Goal: Transaction & Acquisition: Purchase product/service

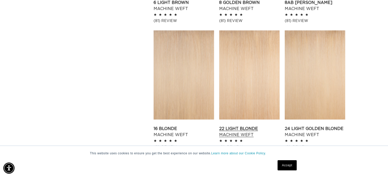
click at [246, 126] on link "22 Light Blonde Machine Weft" at bounding box center [249, 132] width 60 height 12
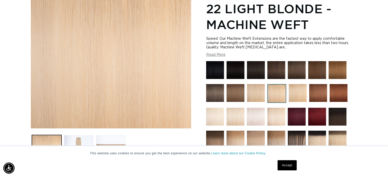
scroll to position [0, 352]
click at [216, 57] on button "Read More" at bounding box center [215, 55] width 19 height 4
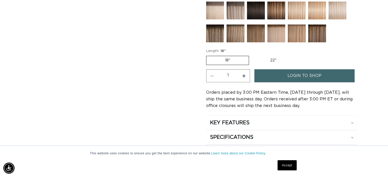
scroll to position [322, 0]
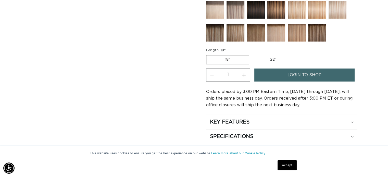
click at [296, 72] on span "login to shop" at bounding box center [304, 75] width 34 height 13
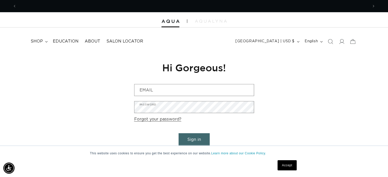
scroll to position [0, 703]
click at [288, 164] on link "Accept" at bounding box center [286, 165] width 19 height 10
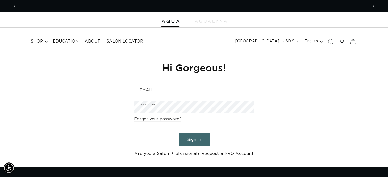
scroll to position [0, 352]
click at [204, 153] on link "Are you a Salon Professional? Request a PRO Account" at bounding box center [193, 153] width 119 height 7
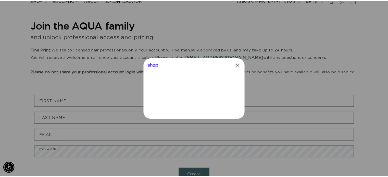
scroll to position [0, 711]
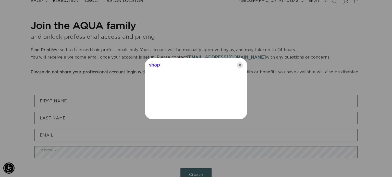
click at [239, 65] on icon "Close" at bounding box center [240, 65] width 6 height 6
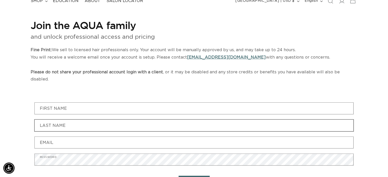
scroll to position [0, 0]
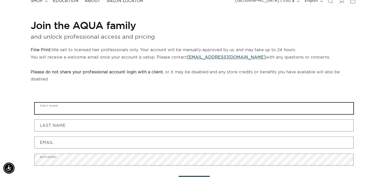
click at [105, 103] on input "First name" at bounding box center [194, 108] width 318 height 11
type input "Kallima Wilson"
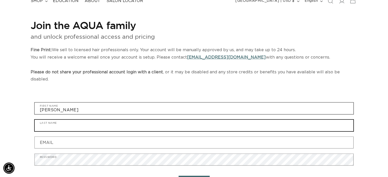
type input "Kallima Wilson"
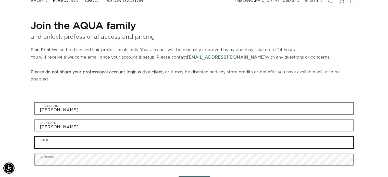
type input "salonchic97@outlook.com"
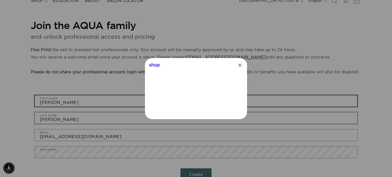
scroll to position [0, 355]
click at [238, 63] on icon "Close" at bounding box center [240, 65] width 6 height 6
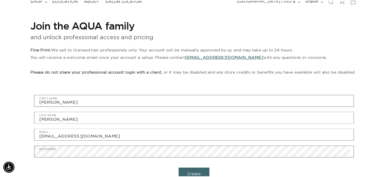
scroll to position [0, 703]
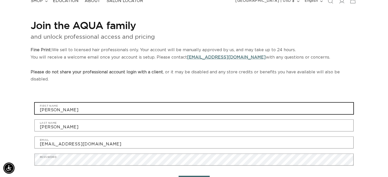
click at [74, 104] on input "Kallima Wilson" at bounding box center [194, 108] width 318 height 11
type input "Kallima"
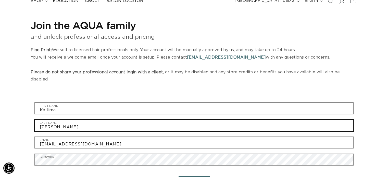
click at [55, 120] on input "Kallima Wilson" at bounding box center [194, 125] width 318 height 11
type input "Wilson"
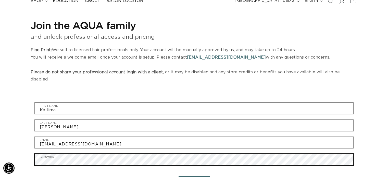
scroll to position [0, 352]
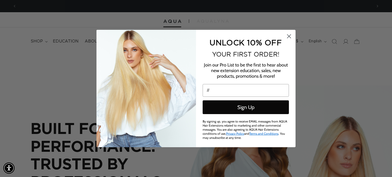
scroll to position [0, 711]
type input "//"
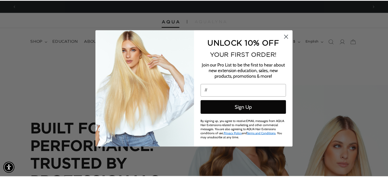
scroll to position [0, 0]
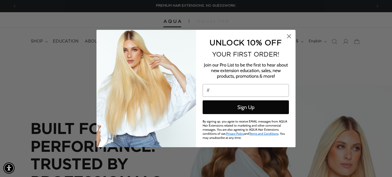
click at [287, 33] on circle "Close dialog" at bounding box center [288, 36] width 8 height 8
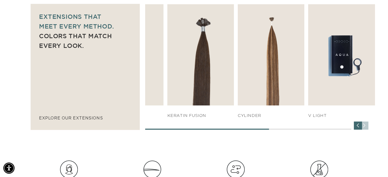
scroll to position [0, 703]
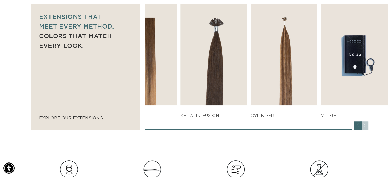
click at [346, 66] on img "7 / 7" at bounding box center [354, 54] width 67 height 101
click at [351, 94] on link "SHOP NOW" at bounding box center [354, 96] width 61 height 10
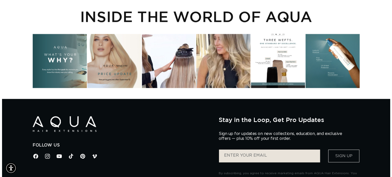
scroll to position [0, 352]
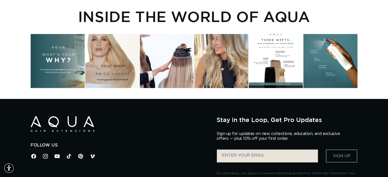
click at [224, 62] on div "Instagram post opens in a popup" at bounding box center [221, 61] width 54 height 54
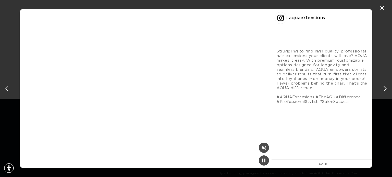
scroll to position [0, 711]
click at [258, 149] on div "Mute" at bounding box center [263, 148] width 10 height 10
click at [258, 149] on div "Unmute" at bounding box center [263, 148] width 10 height 10
